Goal: Task Accomplishment & Management: Use online tool/utility

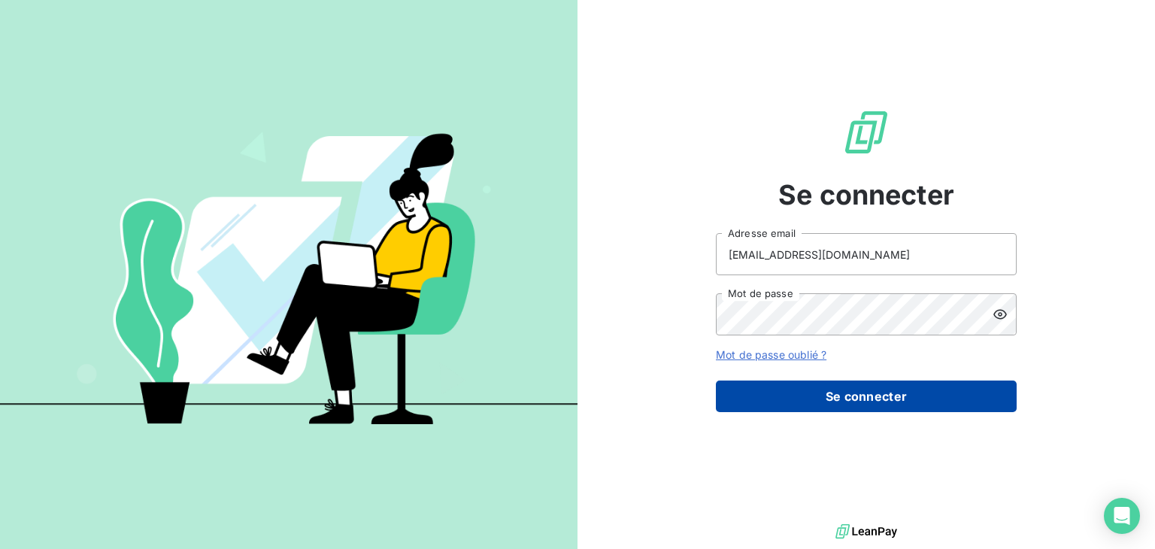
click at [818, 402] on button "Se connecter" at bounding box center [866, 397] width 301 height 32
